Goal: Information Seeking & Learning: Find specific fact

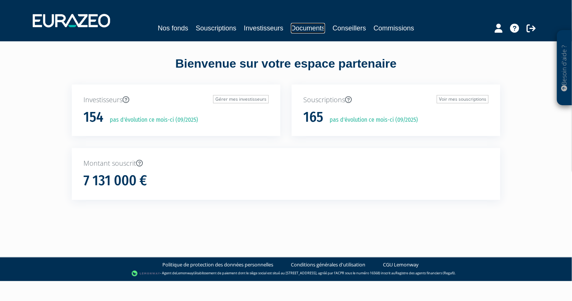
click at [308, 28] on link "Documents" at bounding box center [308, 28] width 34 height 11
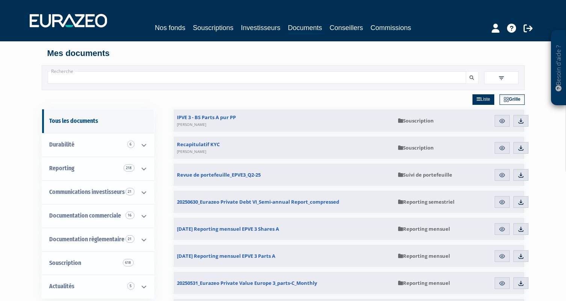
click at [118, 78] on input "Recherche" at bounding box center [257, 77] width 418 height 12
type input "rib"
click at [466, 71] on button "submit" at bounding box center [472, 77] width 13 height 12
